Goal: Go to known website: Access a specific website the user already knows

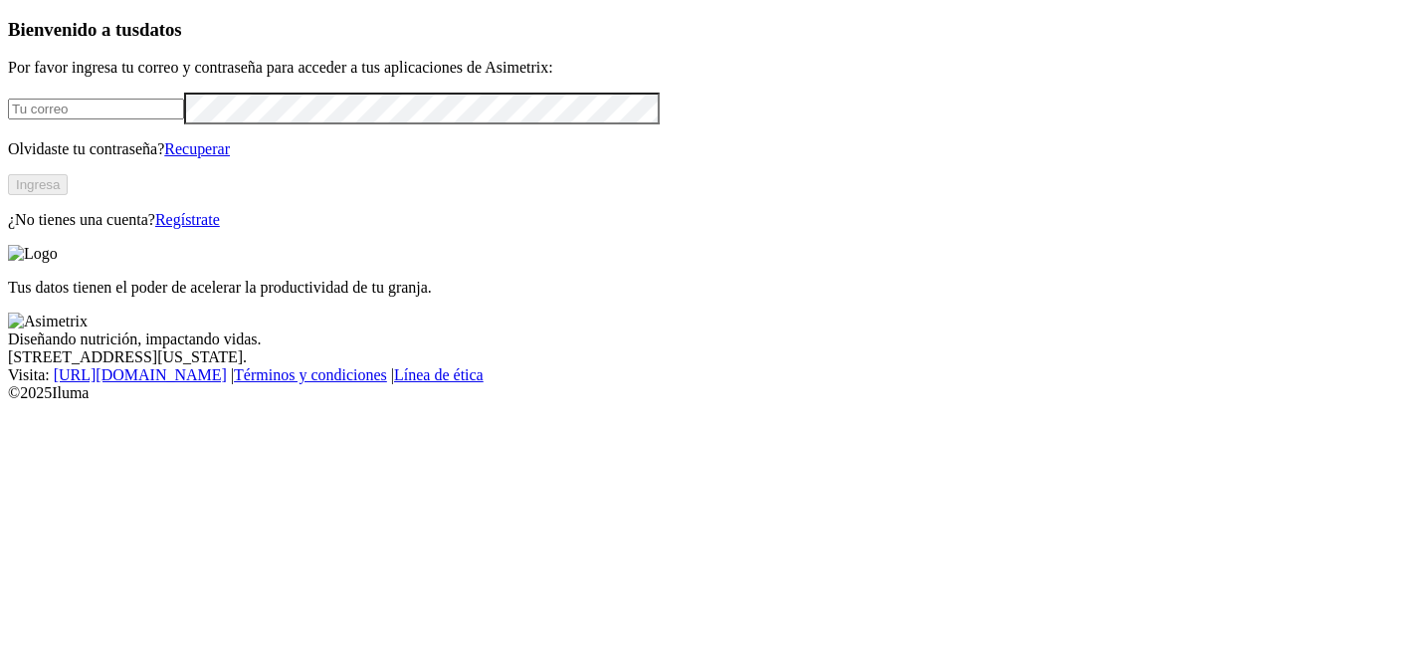
type input "[PERSON_NAME][EMAIL_ADDRESS][PERSON_NAME][PERSON_NAME][DOMAIN_NAME]"
click at [68, 195] on button "Ingresa" at bounding box center [38, 184] width 60 height 21
